Goal: Information Seeking & Learning: Find specific page/section

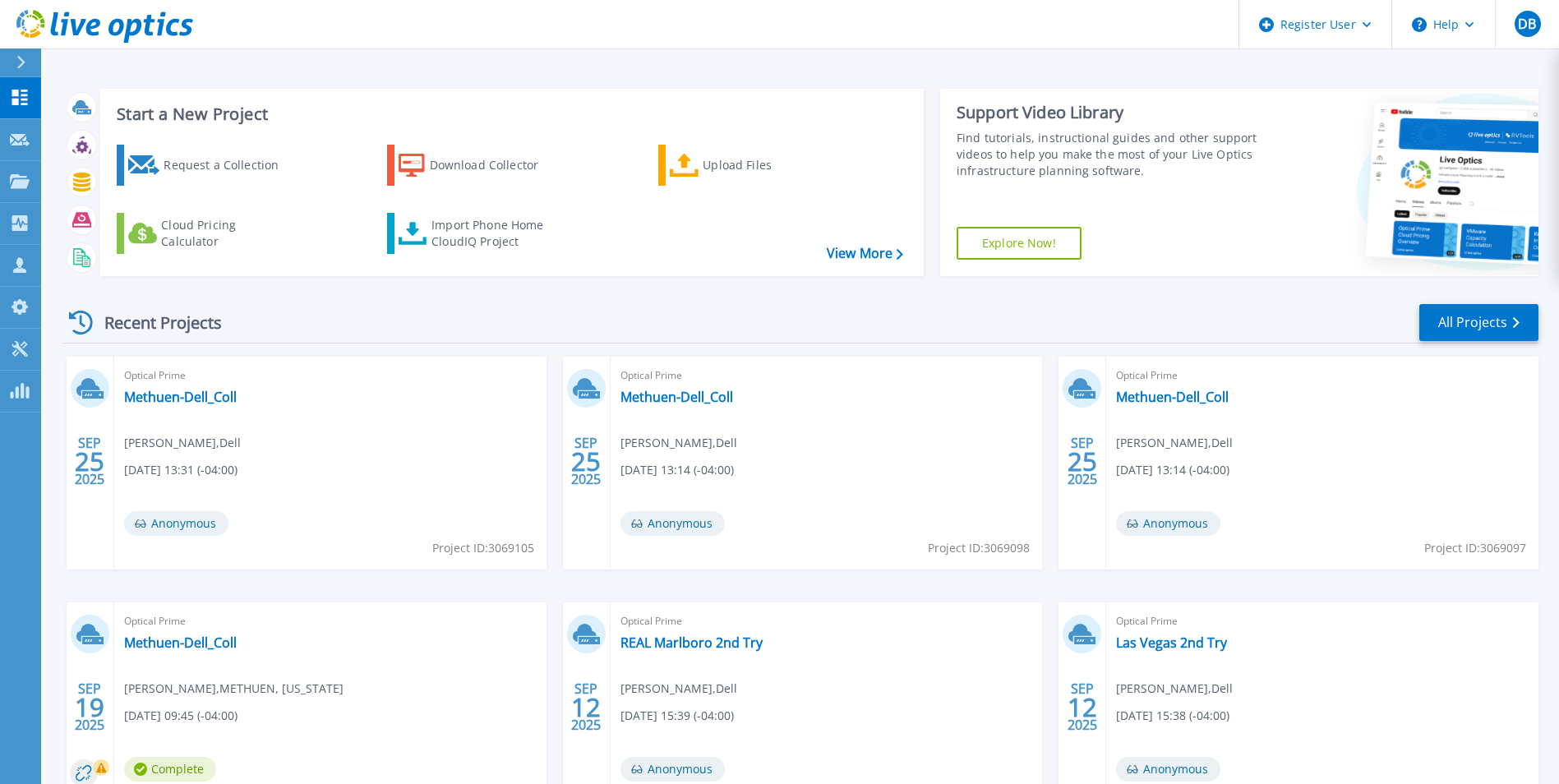
click at [24, 50] on div at bounding box center [27, 62] width 27 height 28
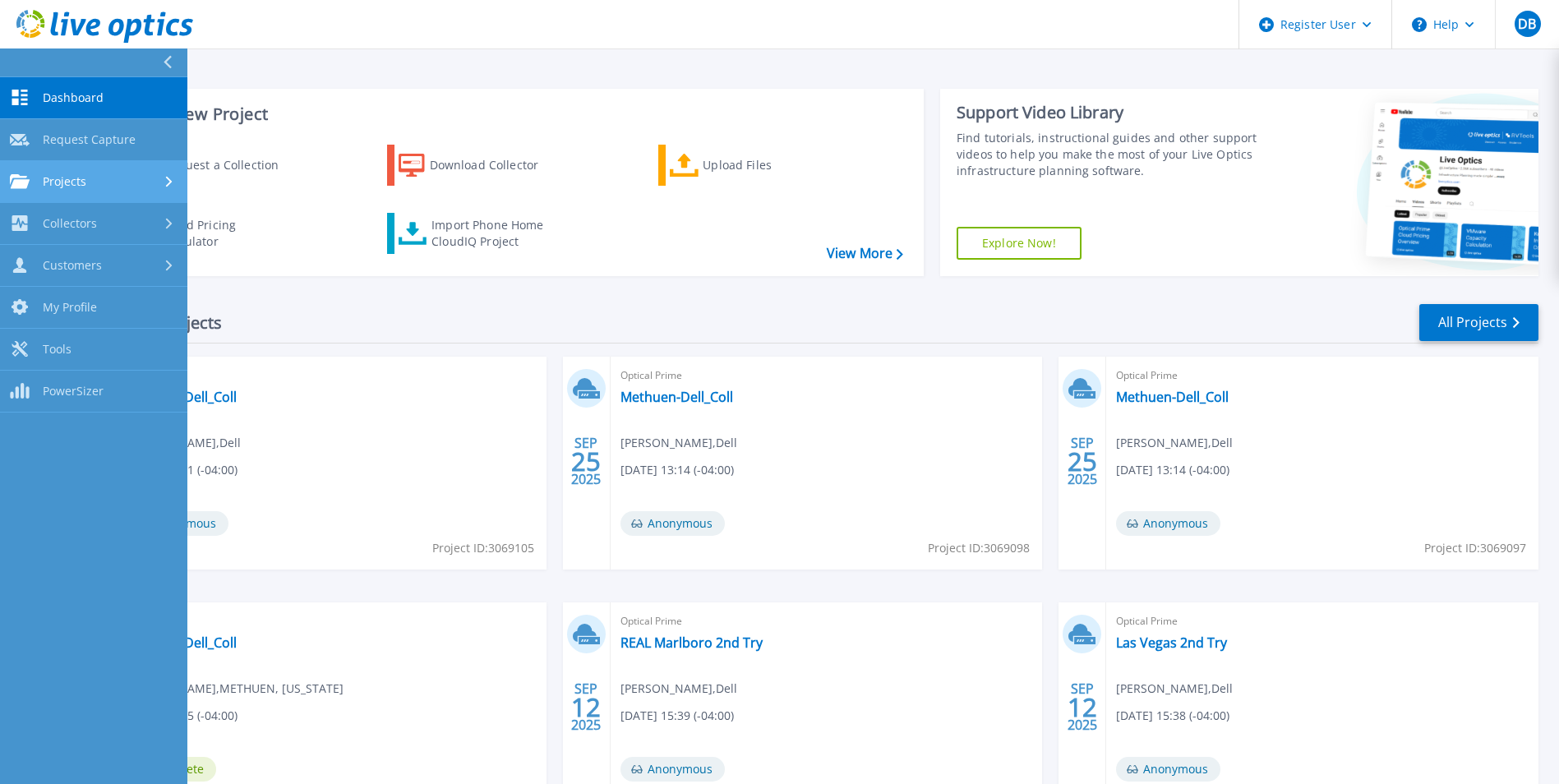
click at [172, 183] on div at bounding box center [170, 182] width 14 height 13
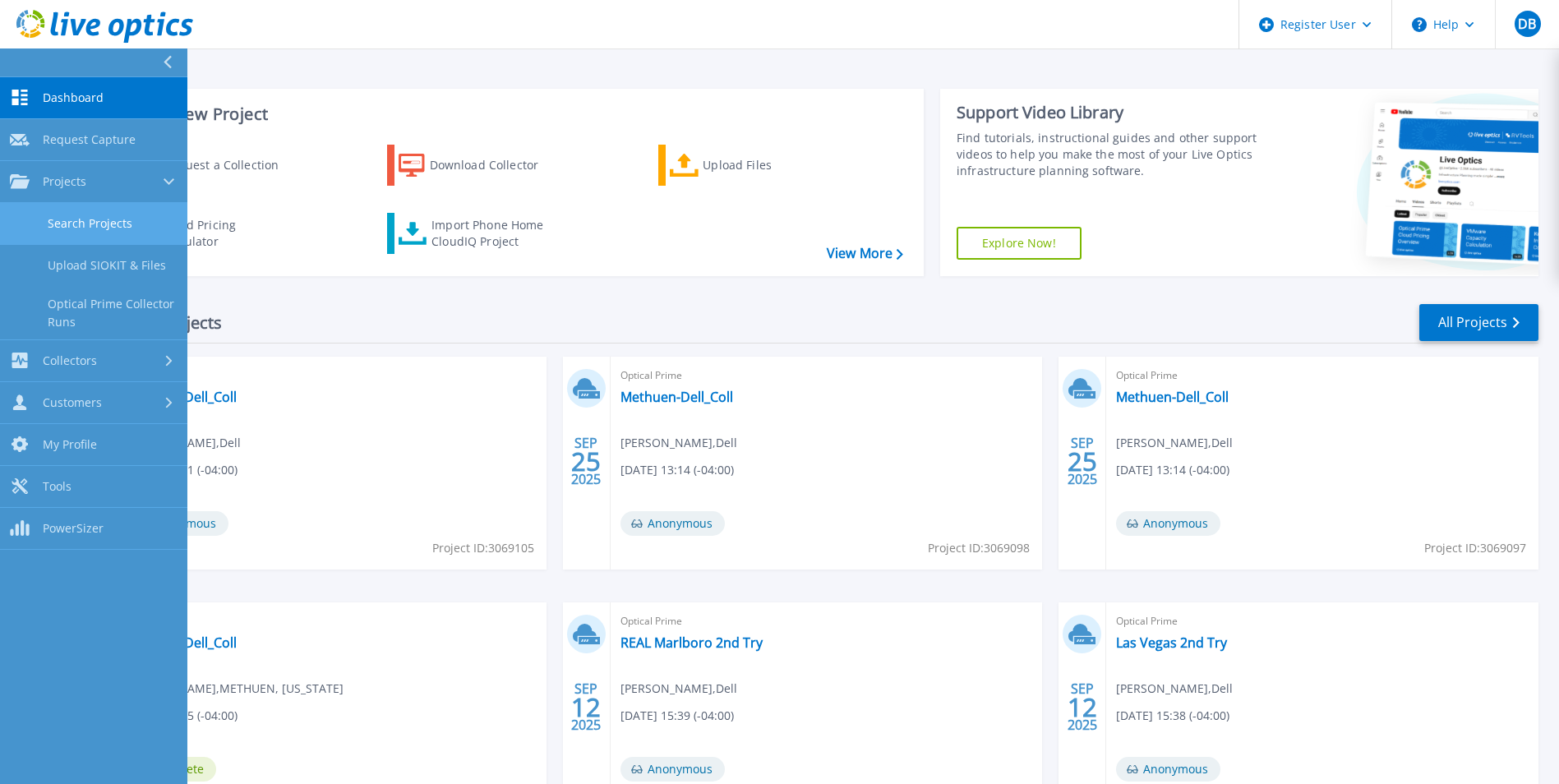
click at [95, 218] on link "Search Projects" at bounding box center [93, 224] width 187 height 42
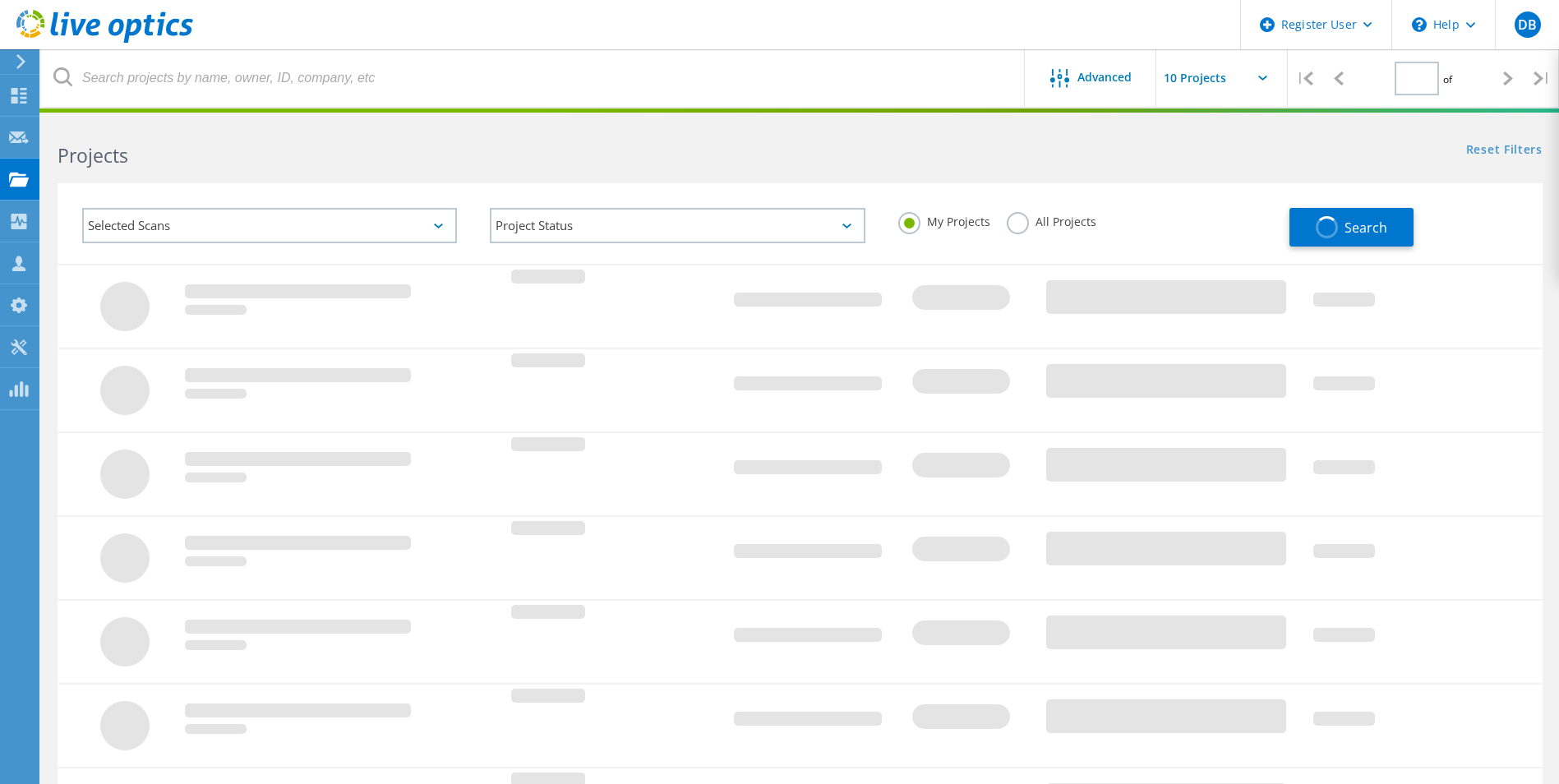
type input "1"
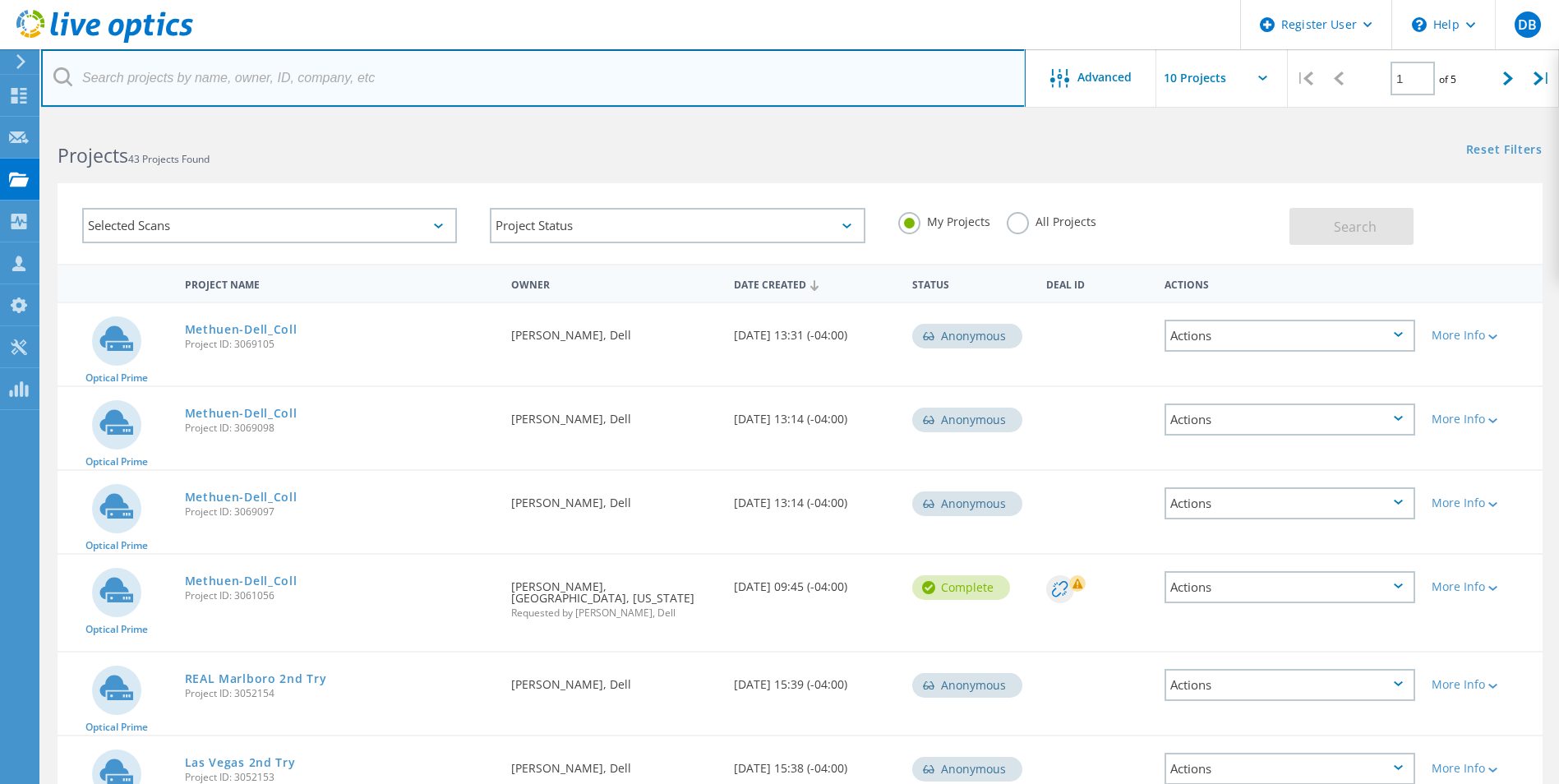
click at [351, 49] on input "text" at bounding box center [533, 78] width 984 height 58
click at [610, 92] on input "text" at bounding box center [533, 78] width 984 height 58
type input "OFS Fitel"
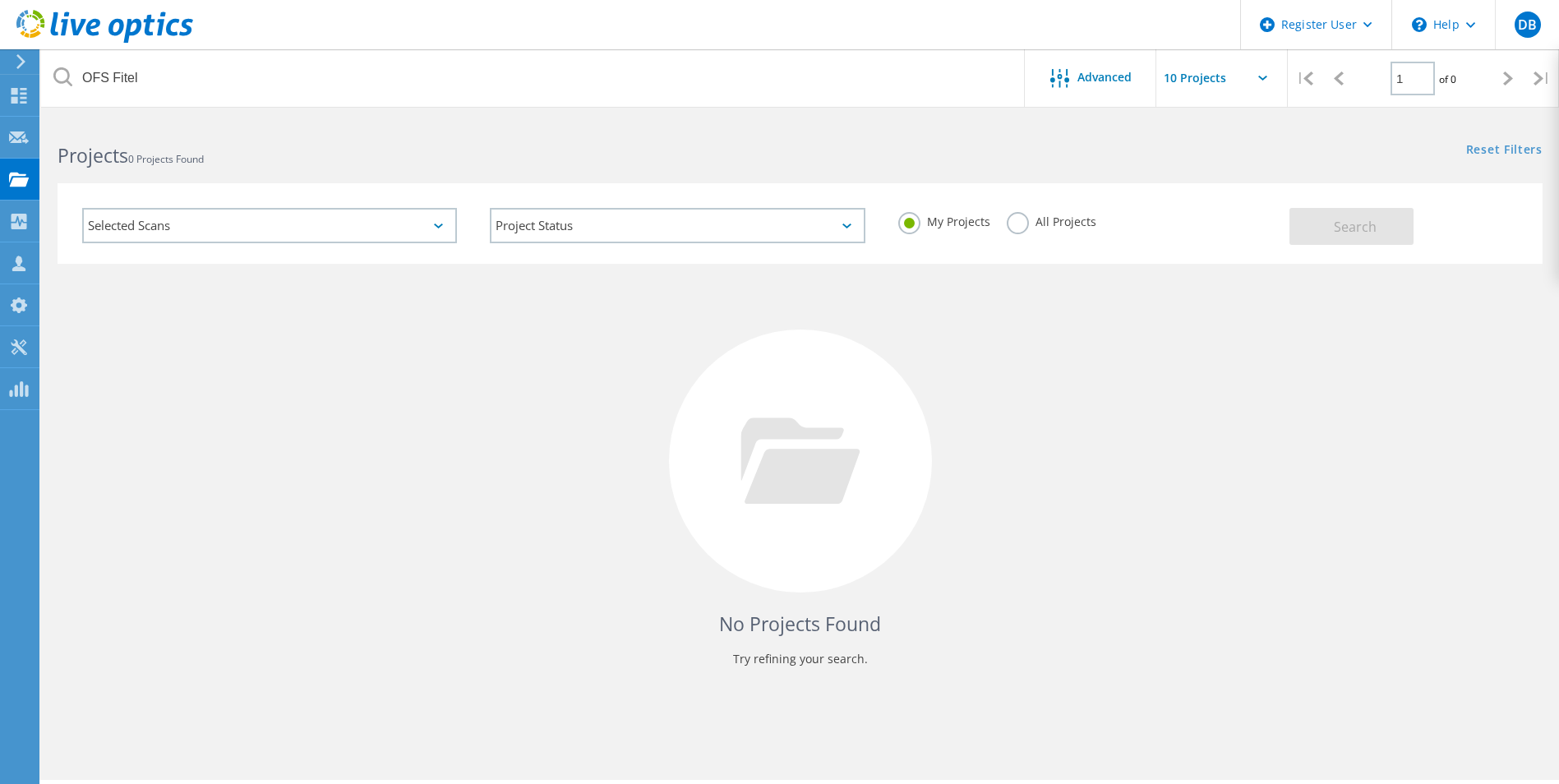
click at [1023, 224] on label "All Projects" at bounding box center [1051, 219] width 90 height 16
click at [0, 0] on input "All Projects" at bounding box center [0, 0] width 0 height 0
click at [1413, 231] on button "Search" at bounding box center [1352, 226] width 124 height 37
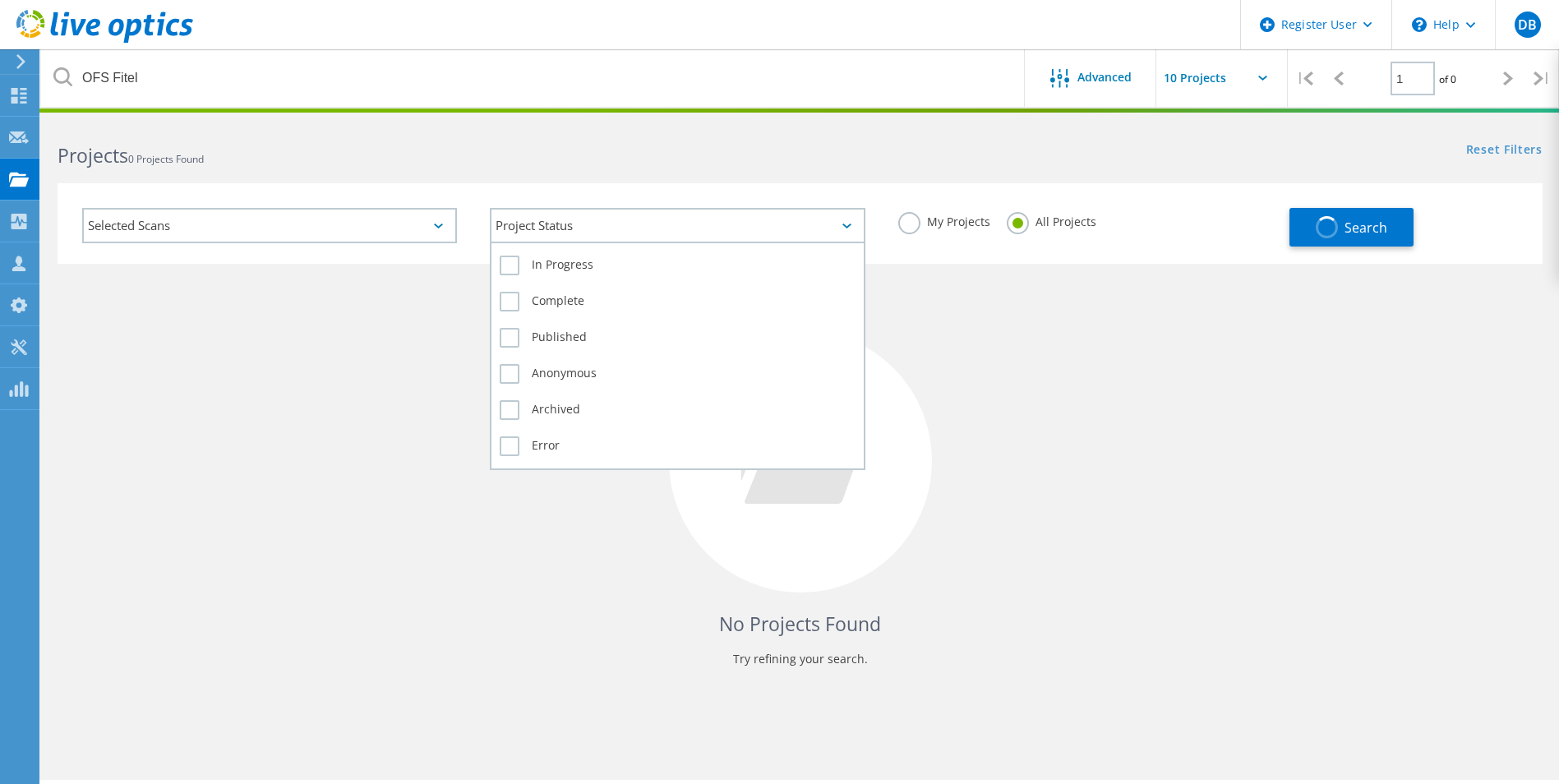
click at [504, 229] on div "Project Status" at bounding box center [677, 225] width 375 height 36
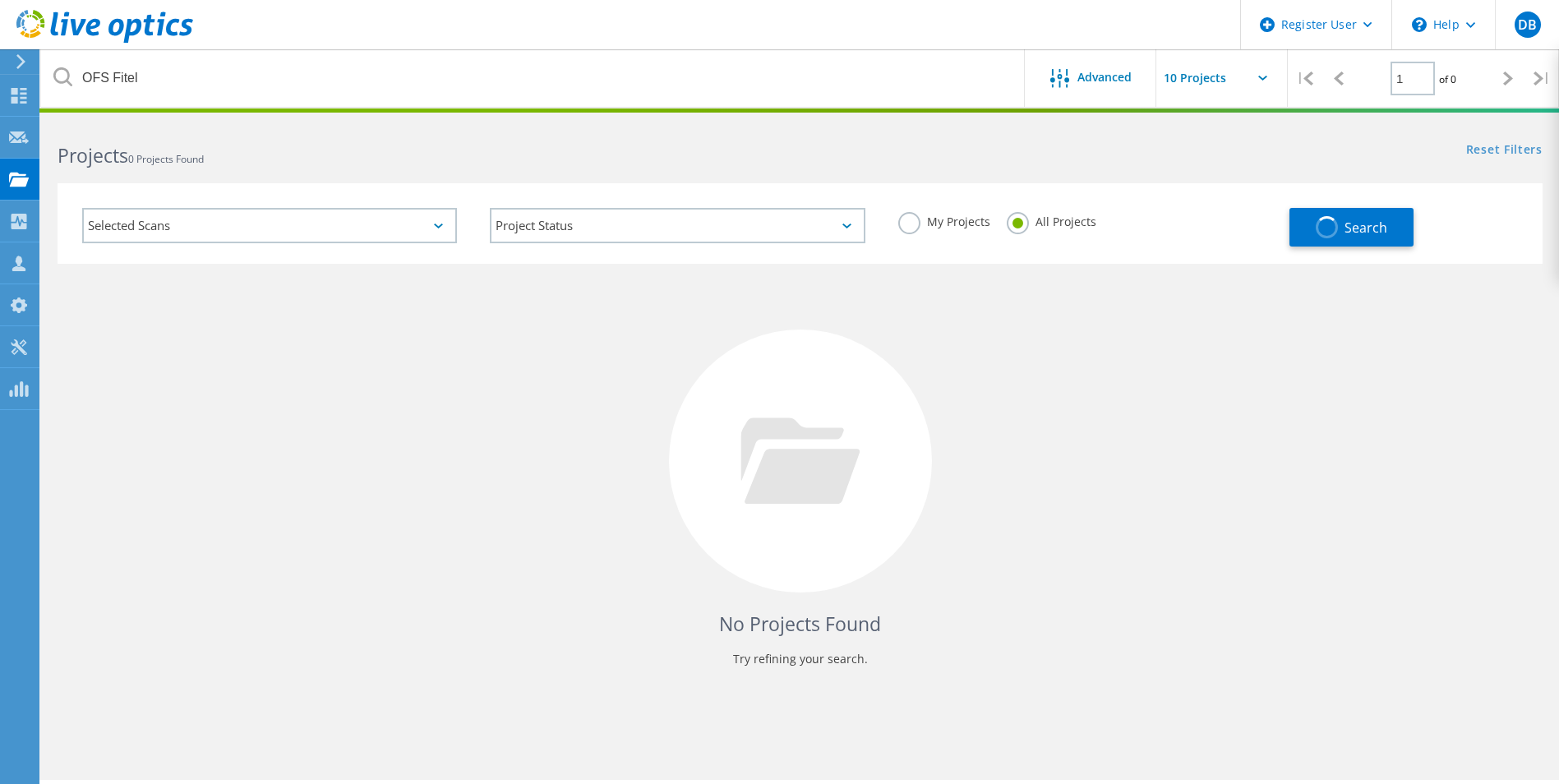
click at [398, 228] on div "Selected Scans" at bounding box center [270, 225] width 375 height 36
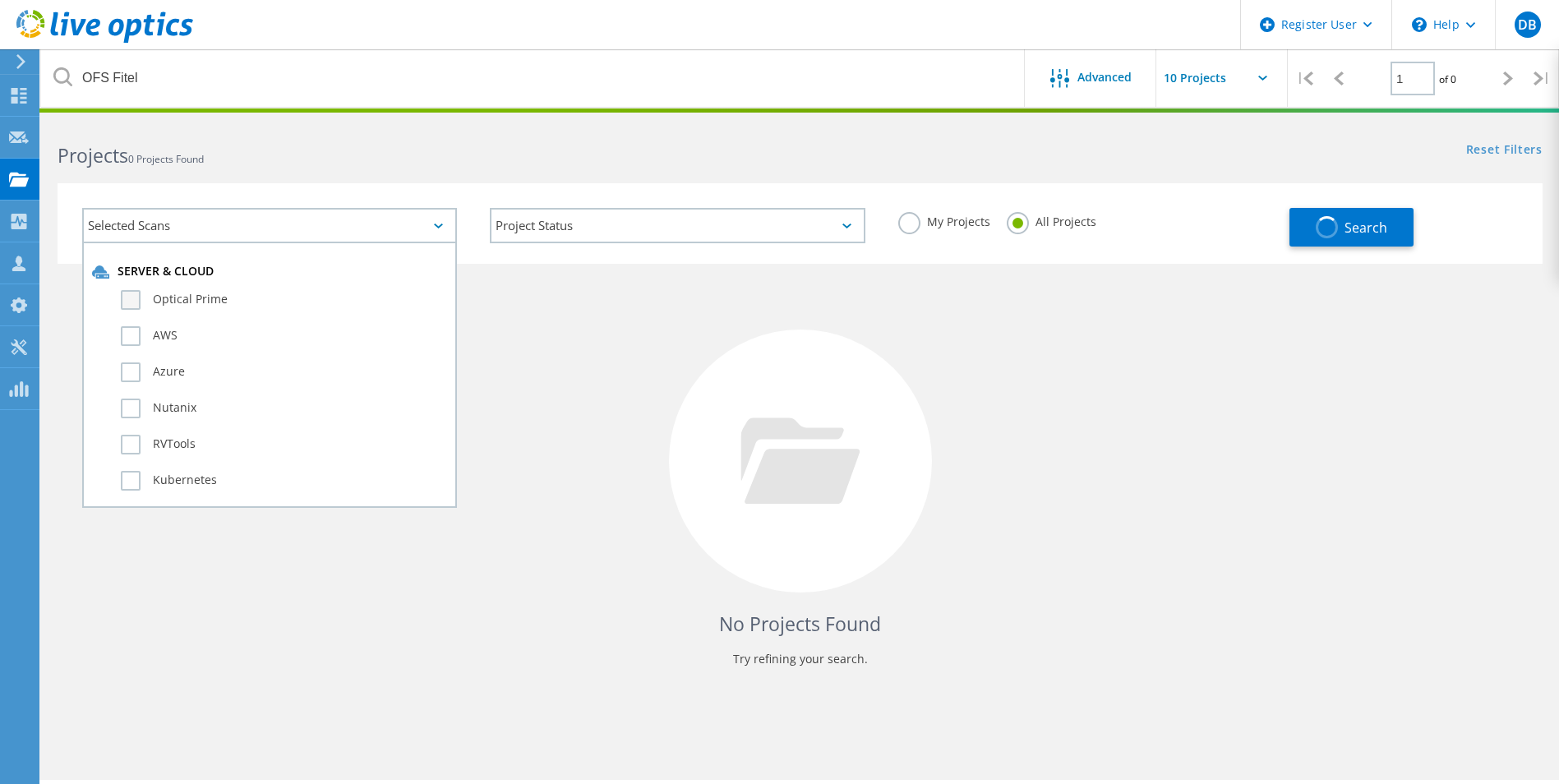
click at [175, 294] on label "Optical Prime" at bounding box center [283, 300] width 326 height 20
click at [0, 0] on input "Optical Prime" at bounding box center [0, 0] width 0 height 0
click at [618, 164] on h2 "Projects 0 Projects Found" at bounding box center [420, 156] width 726 height 27
